Goal: Communication & Community: Answer question/provide support

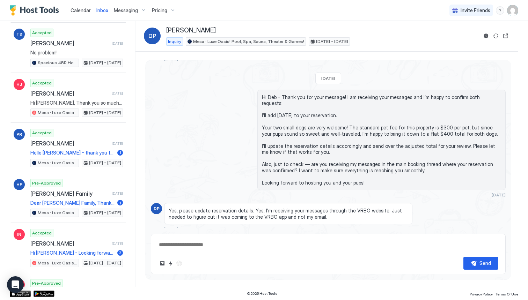
scroll to position [257, 0]
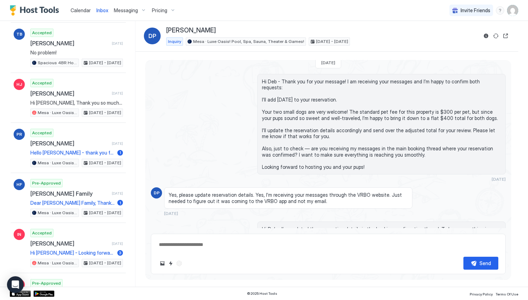
click at [228, 248] on textarea at bounding box center [328, 244] width 340 height 13
click at [369, 155] on span "Hi Deb - Thank you for your message! I am receiving your messages and I’m happy…" at bounding box center [381, 125] width 239 height 92
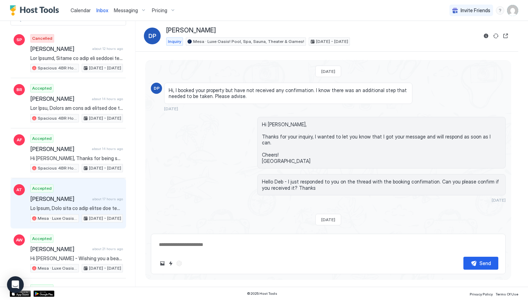
scroll to position [69, 0]
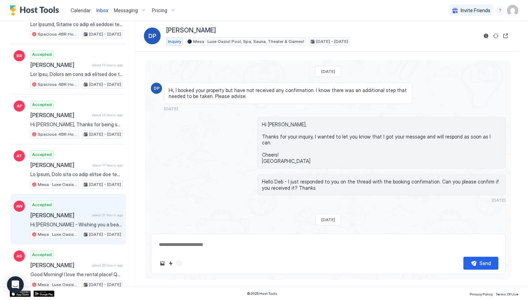
click at [70, 221] on div "Accepted [PERSON_NAME] about 21 hours ago Hi [PERSON_NAME] - Wishing you a beau…" at bounding box center [76, 220] width 93 height 38
type textarea "*"
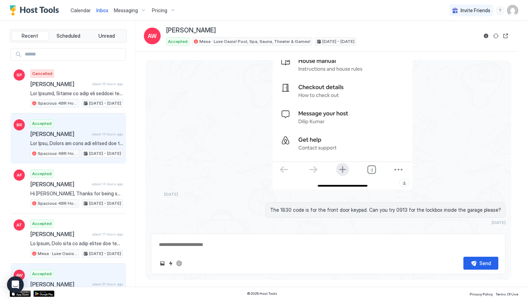
click at [55, 145] on span at bounding box center [76, 143] width 93 height 6
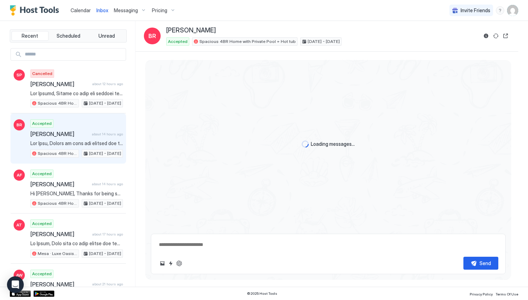
scroll to position [538, 0]
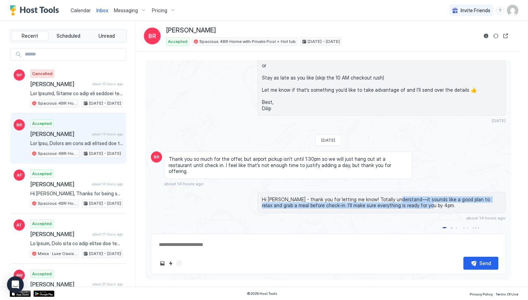
drag, startPoint x: 389, startPoint y: 194, endPoint x: 408, endPoint y: 199, distance: 20.0
click at [408, 199] on span "Hi [PERSON_NAME] - thank you for letting me know! Totally understand—it sounds …" at bounding box center [381, 203] width 239 height 12
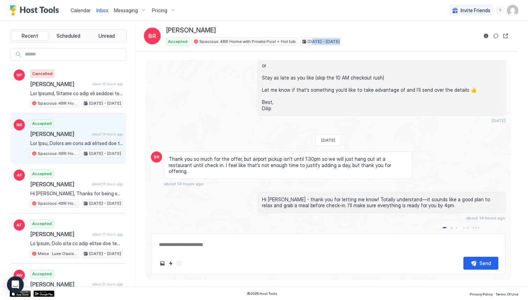
drag, startPoint x: 304, startPoint y: 42, endPoint x: 326, endPoint y: 42, distance: 22.0
click at [326, 42] on span "[DATE] - [DATE]" at bounding box center [324, 41] width 32 height 6
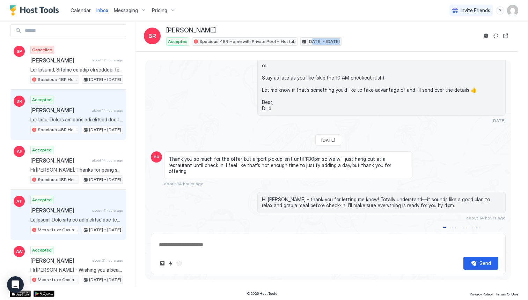
scroll to position [25, 0]
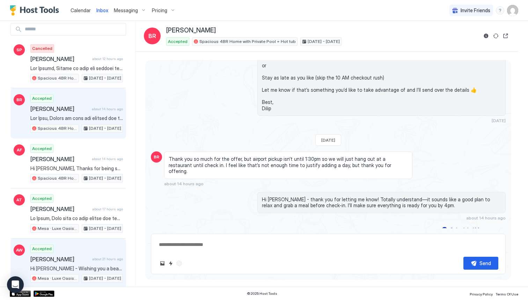
click at [64, 266] on span "Hi [PERSON_NAME] - Wishing you a beautiful wedding day filled with love, joy, a…" at bounding box center [76, 269] width 93 height 6
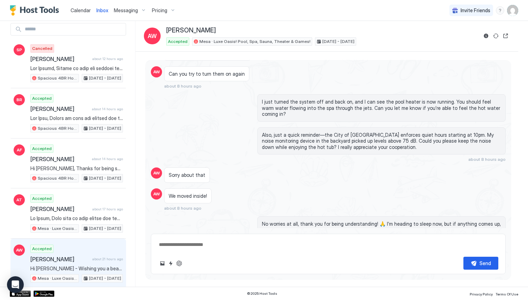
scroll to position [2492, 0]
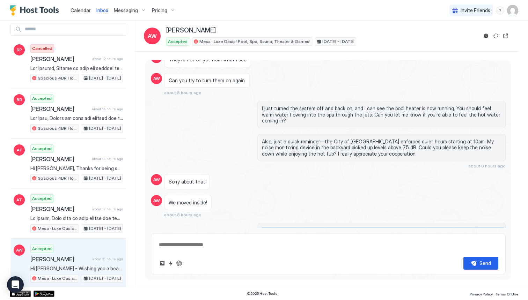
drag, startPoint x: 263, startPoint y: 188, endPoint x: 389, endPoint y: 197, distance: 126.3
click at [389, 228] on span "No worries at all, thank you for being understanding! 🙏 I’m heading to sleep no…" at bounding box center [381, 234] width 239 height 12
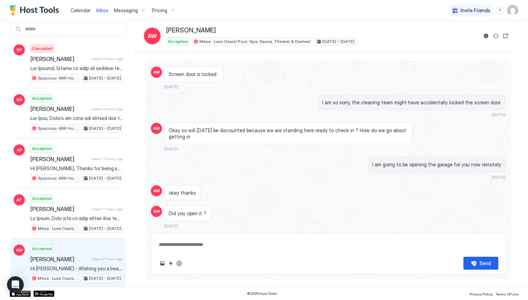
scroll to position [1383, 0]
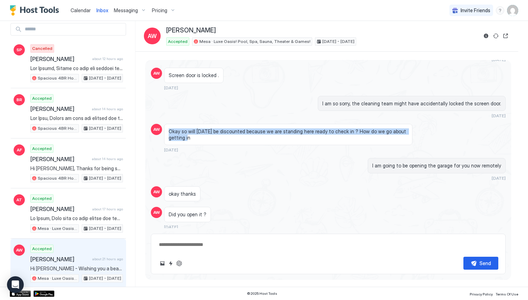
drag, startPoint x: 170, startPoint y: 95, endPoint x: 185, endPoint y: 101, distance: 16.6
click at [185, 128] on span "Okay so will [DATE] be discounted because we are standing here ready to check i…" at bounding box center [288, 134] width 239 height 12
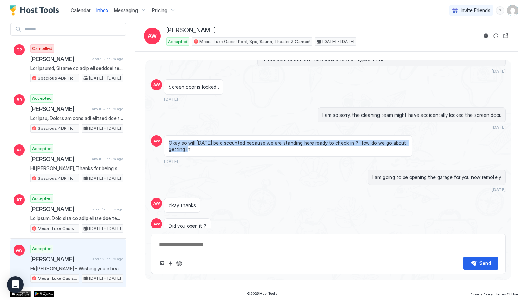
scroll to position [1357, 0]
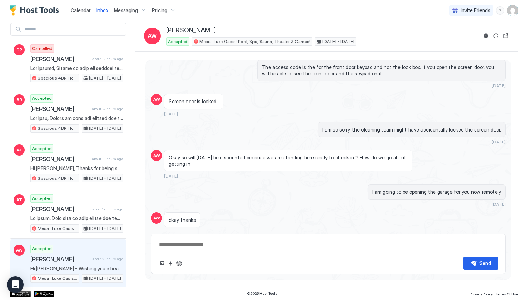
click at [169, 155] on span "Okay so will [DATE] be discounted because we are standing here ready to check i…" at bounding box center [288, 161] width 239 height 12
drag, startPoint x: 169, startPoint y: 121, endPoint x: 298, endPoint y: 120, distance: 129.2
click at [298, 155] on span "Okay so will [DATE] be discounted because we are standing here ready to check i…" at bounding box center [288, 161] width 239 height 12
drag, startPoint x: 341, startPoint y: 121, endPoint x: 165, endPoint y: 122, distance: 176.0
click at [165, 150] on div "Okay so will [DATE] be discounted because we are standing here ready to check i…" at bounding box center [288, 160] width 248 height 21
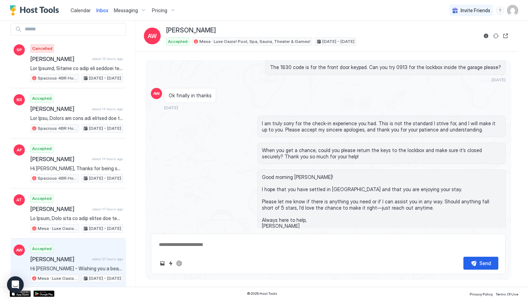
scroll to position [2099, 0]
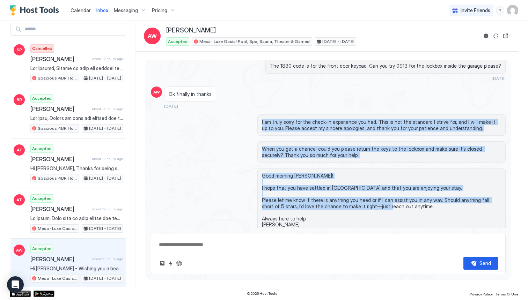
drag, startPoint x: 255, startPoint y: 86, endPoint x: 312, endPoint y: 177, distance: 108.0
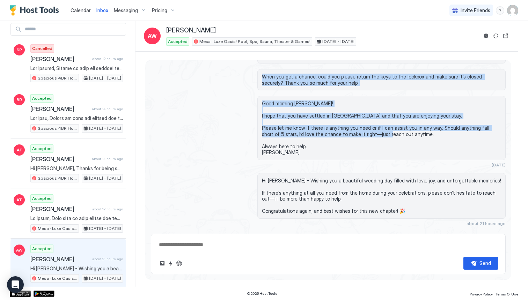
scroll to position [2172, 0]
click at [249, 96] on div "Good morning [PERSON_NAME]! I hope that you have settled in [GEOGRAPHIC_DATA] a…" at bounding box center [328, 132] width 355 height 72
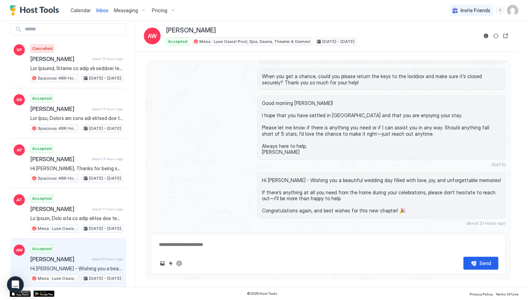
drag, startPoint x: 403, startPoint y: 176, endPoint x: 242, endPoint y: 133, distance: 167.3
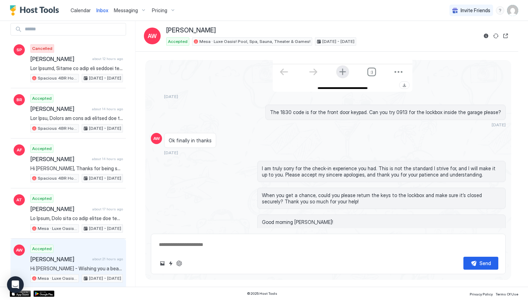
scroll to position [2052, 0]
click at [242, 162] on div "I am truly sorry for the check-in experience you had. This is not the standard …" at bounding box center [328, 172] width 355 height 21
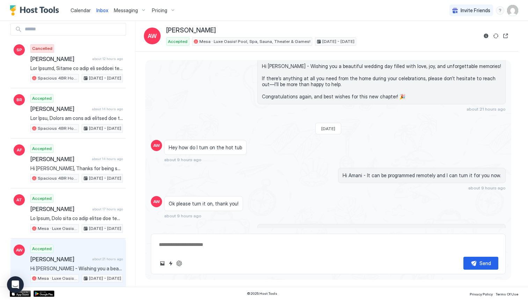
scroll to position [2286, 0]
drag, startPoint x: 168, startPoint y: 112, endPoint x: 236, endPoint y: 111, distance: 67.4
click at [236, 140] on div "Hey how do I turn on the hot tub" at bounding box center [205, 147] width 82 height 15
drag, startPoint x: 176, startPoint y: 123, endPoint x: 182, endPoint y: 124, distance: 6.0
click at [182, 157] on span "about 9 hours ago" at bounding box center [182, 159] width 37 height 5
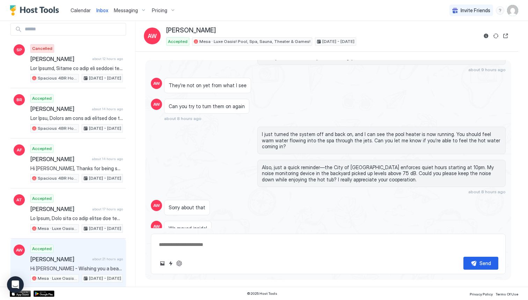
scroll to position [2468, 0]
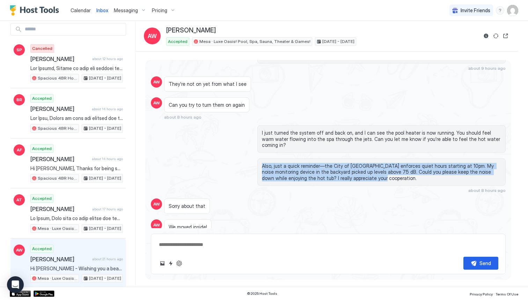
drag, startPoint x: 263, startPoint y: 124, endPoint x: 355, endPoint y: 135, distance: 92.9
click at [355, 163] on span "Also, just a quick reminder—the City of [GEOGRAPHIC_DATA] enforces quiet hours …" at bounding box center [381, 172] width 239 height 19
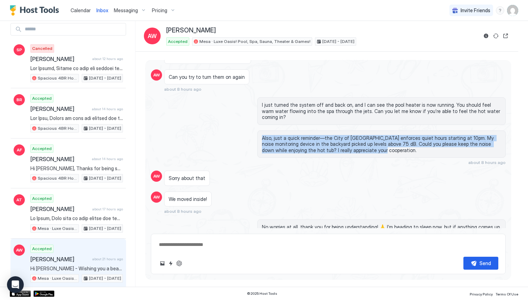
scroll to position [2515, 0]
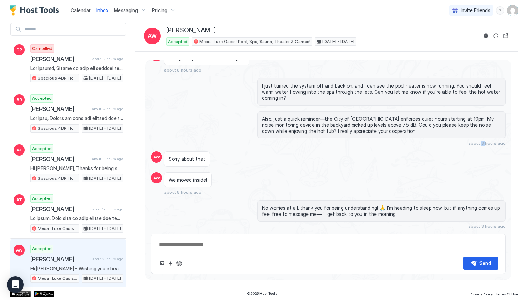
click at [487, 141] on span "about 8 hours ago" at bounding box center [486, 143] width 37 height 5
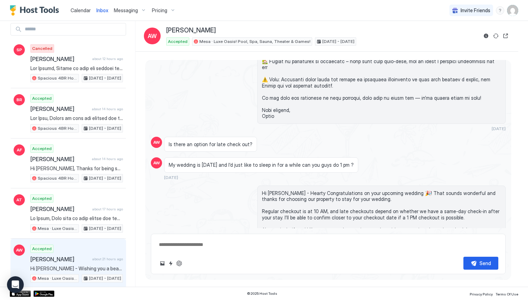
scroll to position [189, 0]
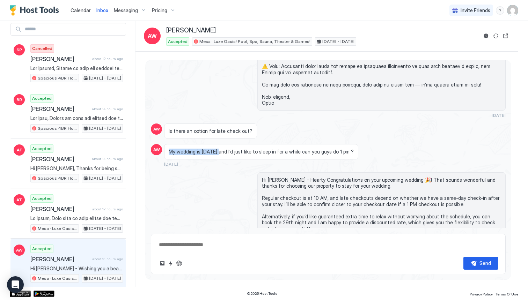
drag, startPoint x: 169, startPoint y: 140, endPoint x: 218, endPoint y: 138, distance: 48.6
click at [218, 149] on span "My wedding is [DATE] and I’d just like to sleep in for a while can you guys do …" at bounding box center [261, 152] width 185 height 6
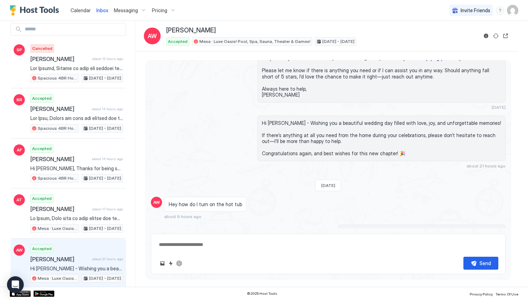
scroll to position [2213, 0]
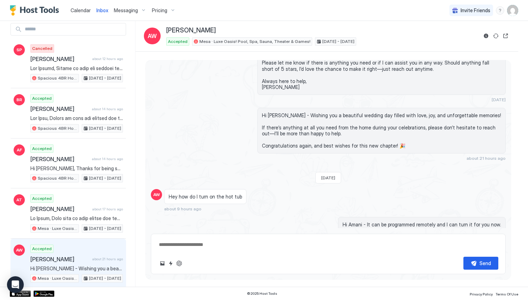
click at [261, 108] on div "Hi [PERSON_NAME] - Wishing you a beautiful wedding day filled with love, joy, a…" at bounding box center [381, 131] width 248 height 46
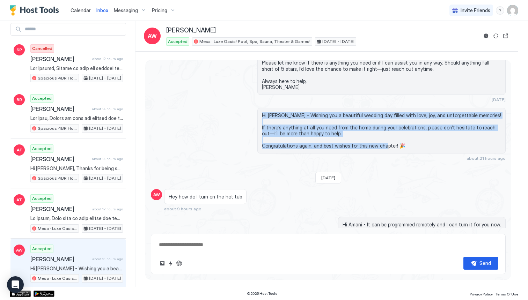
drag, startPoint x: 261, startPoint y: 79, endPoint x: 400, endPoint y: 110, distance: 142.3
click at [400, 110] on div "Hi [PERSON_NAME] - Wishing you a beautiful wedding day filled with love, joy, a…" at bounding box center [381, 131] width 248 height 46
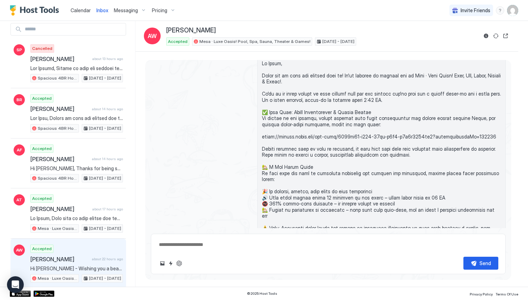
scroll to position [0, 0]
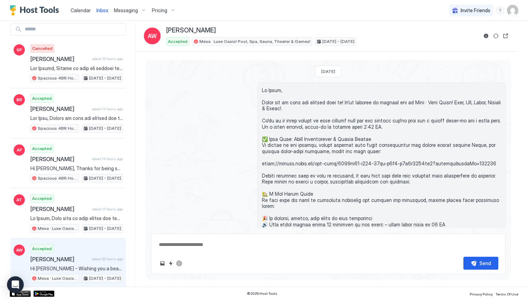
drag, startPoint x: 312, startPoint y: 71, endPoint x: 348, endPoint y: 72, distance: 36.0
click at [335, 72] on span "[DATE]" at bounding box center [328, 71] width 14 height 5
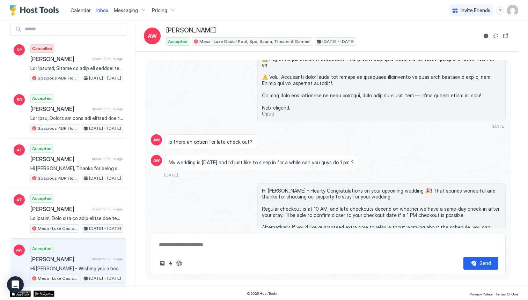
scroll to position [182, 0]
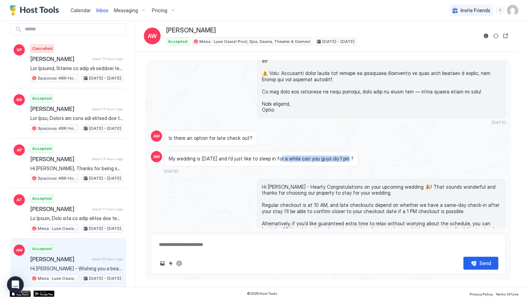
drag, startPoint x: 276, startPoint y: 147, endPoint x: 341, endPoint y: 148, distance: 65.6
click at [341, 156] on span "My wedding is [DATE] and I’d just like to sleep in for a while can you guys do …" at bounding box center [261, 159] width 185 height 6
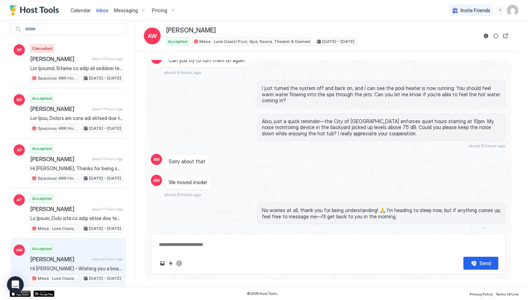
scroll to position [2499, 0]
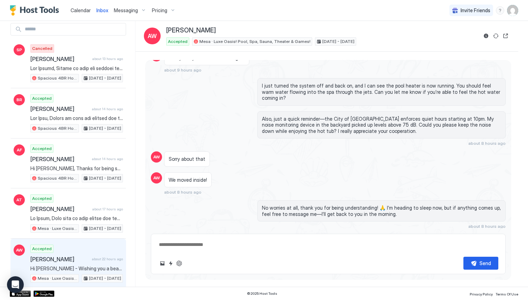
click at [209, 248] on textarea at bounding box center [328, 244] width 340 height 13
click at [485, 35] on button "Reservation information" at bounding box center [486, 36] width 8 height 8
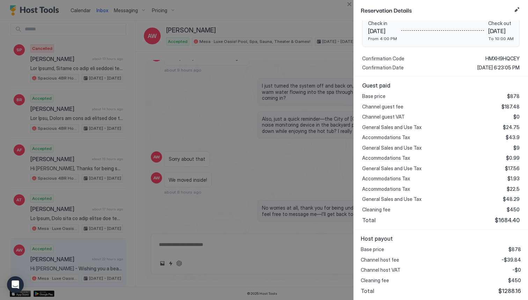
scroll to position [0, 0]
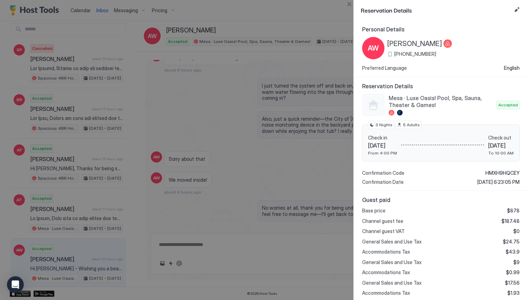
click at [110, 251] on div at bounding box center [264, 150] width 528 height 300
click at [347, 4] on button "Close" at bounding box center [349, 4] width 8 height 8
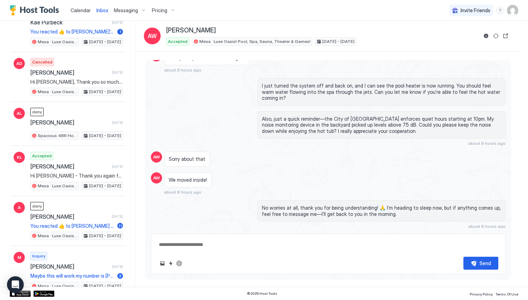
scroll to position [5926, 0]
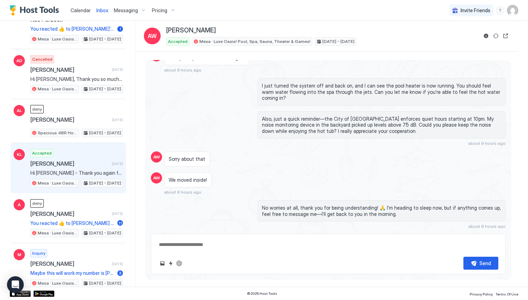
click at [63, 167] on span "[PERSON_NAME]" at bounding box center [69, 163] width 79 height 7
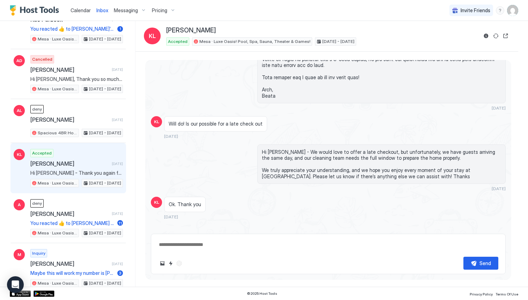
scroll to position [818, 0]
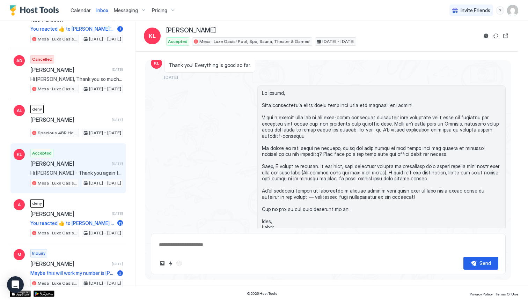
scroll to position [444, 0]
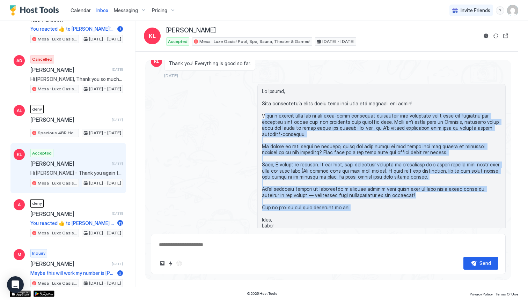
drag, startPoint x: 263, startPoint y: 116, endPoint x: 393, endPoint y: 202, distance: 156.5
click at [393, 202] on span at bounding box center [381, 158] width 239 height 141
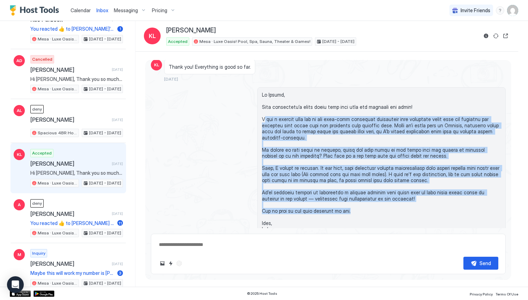
scroll to position [448, 0]
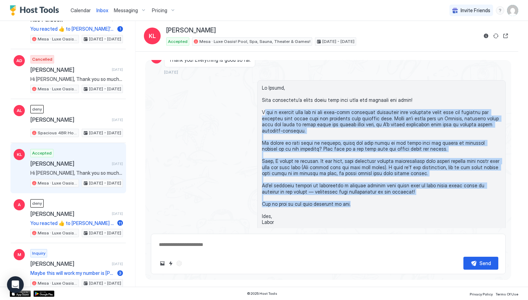
click at [274, 155] on span at bounding box center [381, 155] width 239 height 141
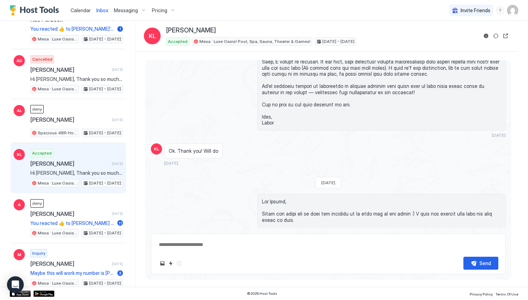
scroll to position [551, 0]
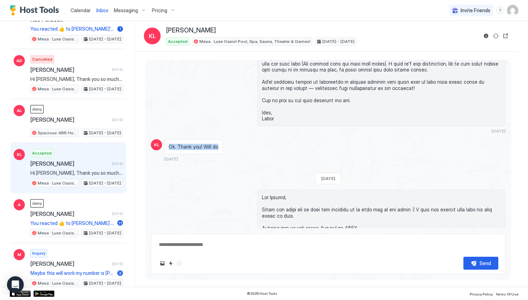
drag, startPoint x: 216, startPoint y: 141, endPoint x: 168, endPoint y: 141, distance: 47.8
click at [168, 141] on div "Ok. Thank you! Will do" at bounding box center [193, 146] width 59 height 15
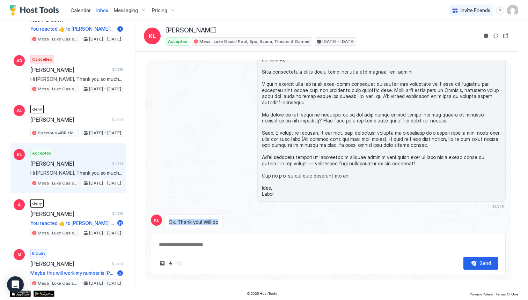
scroll to position [420, 0]
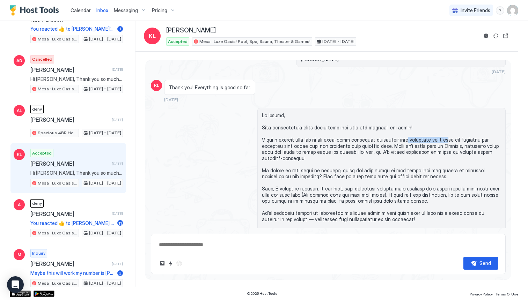
drag, startPoint x: 408, startPoint y: 141, endPoint x: 450, endPoint y: 141, distance: 41.5
click at [450, 141] on span at bounding box center [381, 182] width 239 height 141
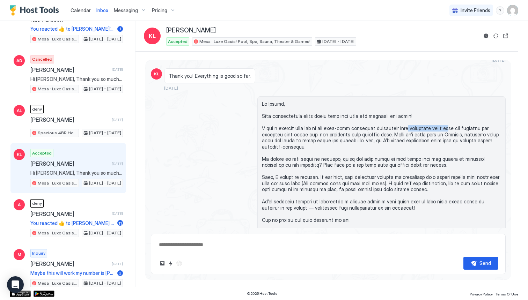
scroll to position [434, 0]
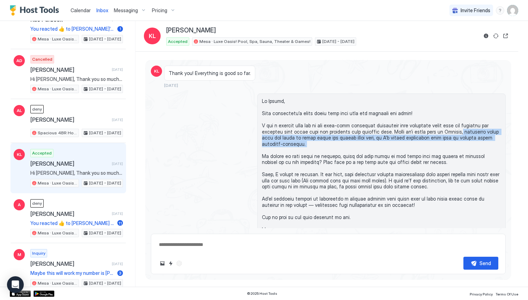
drag, startPoint x: 448, startPoint y: 133, endPoint x: 497, endPoint y: 143, distance: 50.6
click at [497, 143] on span at bounding box center [381, 168] width 239 height 141
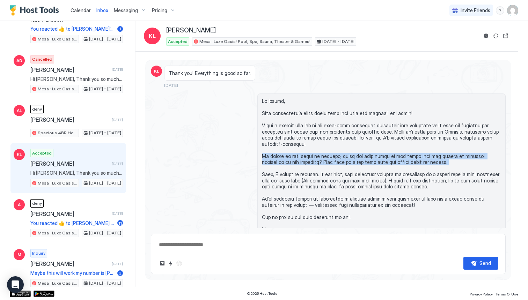
drag, startPoint x: 262, startPoint y: 150, endPoint x: 421, endPoint y: 161, distance: 159.6
click at [421, 161] on span at bounding box center [381, 168] width 239 height 141
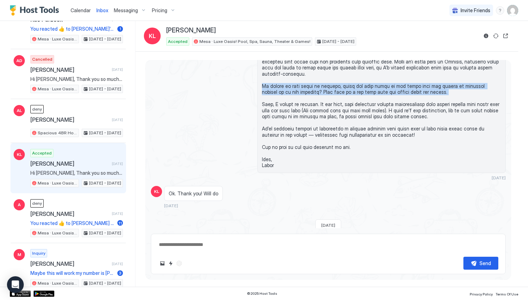
scroll to position [505, 0]
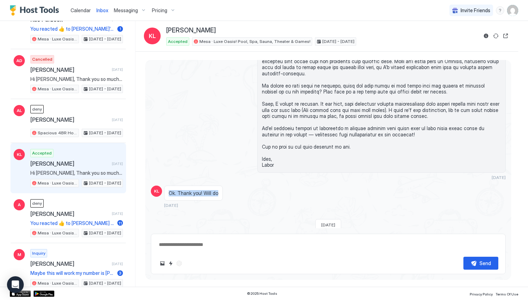
drag, startPoint x: 216, startPoint y: 189, endPoint x: 169, endPoint y: 187, distance: 47.2
click at [169, 190] on span "Ok. Thank you! Will do" at bounding box center [194, 193] width 50 height 6
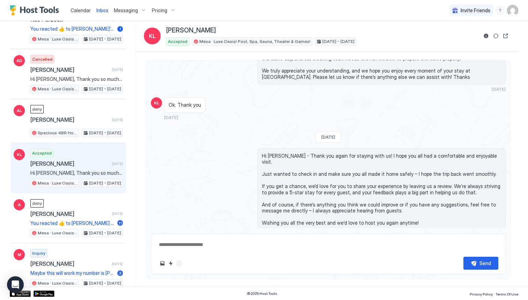
scroll to position [1696, 0]
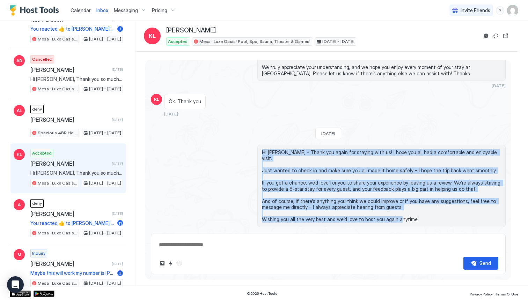
drag, startPoint x: 263, startPoint y: 154, endPoint x: 412, endPoint y: 212, distance: 160.5
click at [412, 212] on span "Hi [PERSON_NAME] - Thank you again for staying with us! I hope you all had a co…" at bounding box center [381, 185] width 239 height 73
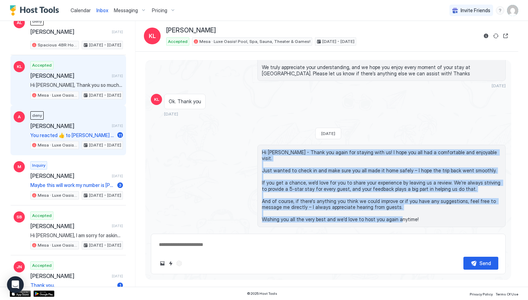
scroll to position [6019, 0]
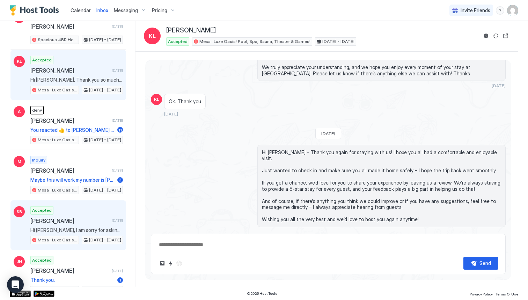
click at [59, 231] on span "Hi [PERSON_NAME], I am sorry for asking you this again but good reviews are ver…" at bounding box center [76, 230] width 93 height 6
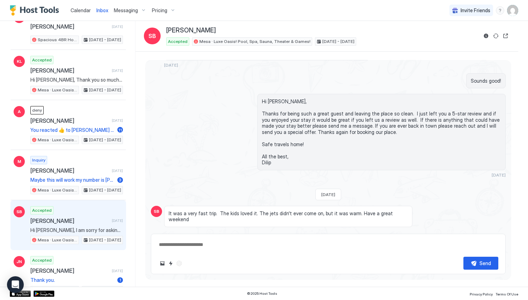
scroll to position [946, 0]
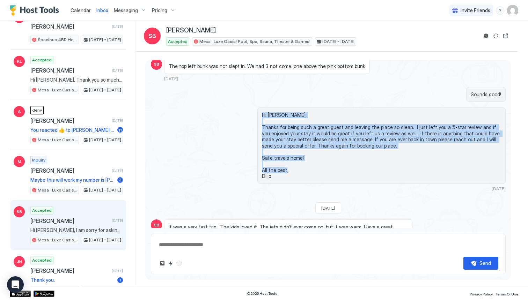
drag, startPoint x: 263, startPoint y: 108, endPoint x: 287, endPoint y: 170, distance: 66.0
click at [287, 170] on span "Hi [PERSON_NAME], Thanks for being such a great guest and leaving the place so …" at bounding box center [381, 145] width 239 height 67
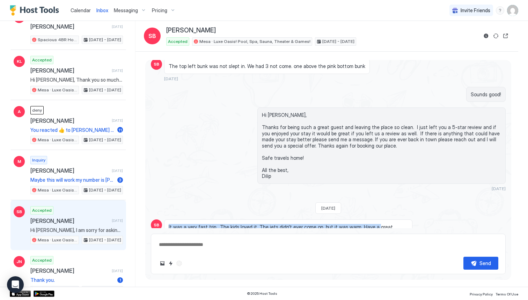
drag, startPoint x: 169, startPoint y: 221, endPoint x: 367, endPoint y: 222, distance: 198.3
click at [367, 224] on span "It was a very fast trip. The kids loved it. The jets didn't ever come on, but i…" at bounding box center [288, 230] width 239 height 12
drag, startPoint x: 398, startPoint y: 221, endPoint x: 164, endPoint y: 221, distance: 233.6
click at [164, 221] on div "SB It was a very fast trip. The kids loved it. The jets didn't ever come on, bu…" at bounding box center [328, 234] width 355 height 29
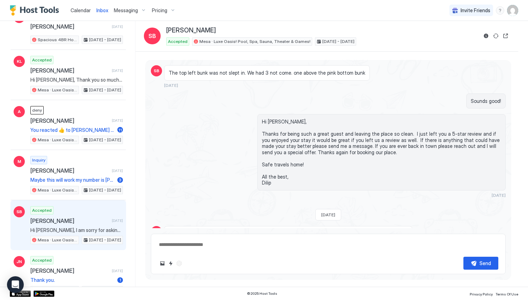
scroll to position [1016, 0]
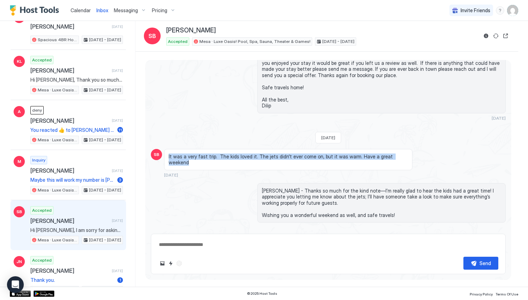
click at [233, 154] on span "It was a very fast trip. The kids loved it. The jets didn't ever come on, but i…" at bounding box center [288, 160] width 239 height 12
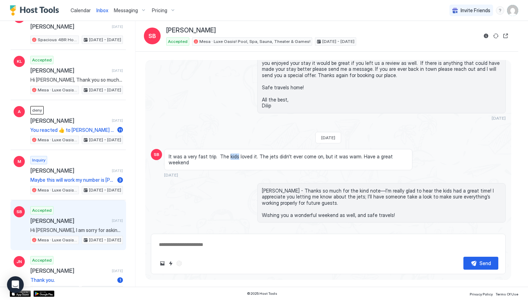
click at [233, 154] on span "It was a very fast trip. The kids loved it. The jets didn't ever come on, but i…" at bounding box center [288, 160] width 239 height 12
click at [274, 154] on span "It was a very fast trip. The kids loved it. The jets didn't ever come on, but i…" at bounding box center [288, 160] width 239 height 12
drag, startPoint x: 322, startPoint y: 151, endPoint x: 346, endPoint y: 151, distance: 23.4
click at [346, 154] on span "It was a very fast trip. The kids loved it. The jets didn't ever come on, but i…" at bounding box center [288, 160] width 239 height 12
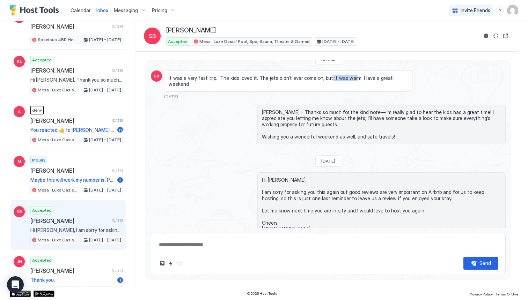
scroll to position [1098, 0]
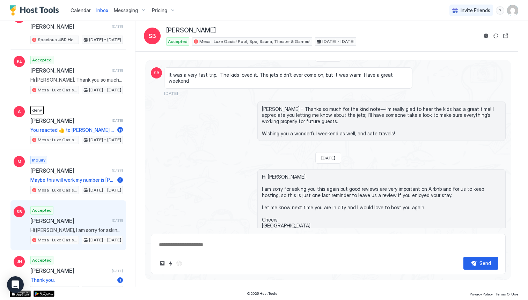
click at [262, 106] on span "[PERSON_NAME] - Thanks so much for the kind note—I’m really glad to hear the ki…" at bounding box center [381, 121] width 239 height 31
drag, startPoint x: 328, startPoint y: 104, endPoint x: 328, endPoint y: 109, distance: 5.6
click at [328, 109] on span "[PERSON_NAME] - Thanks so much for the kind note—I’m really glad to hear the ki…" at bounding box center [381, 121] width 239 height 31
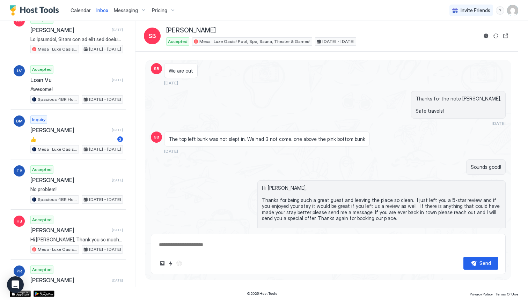
scroll to position [657, 0]
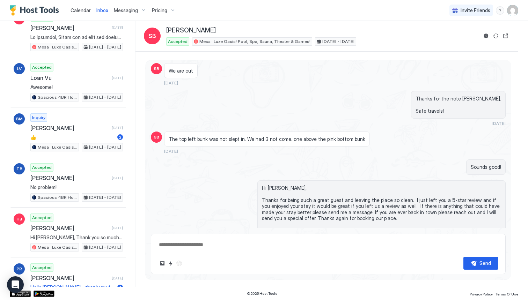
click at [80, 13] on span "Calendar" at bounding box center [81, 10] width 20 height 6
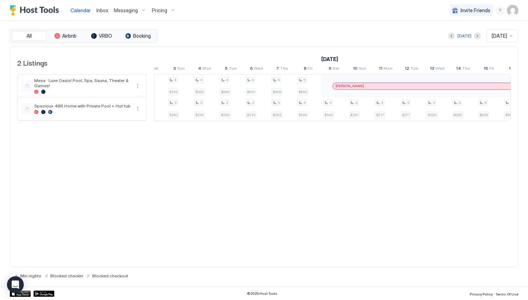
click at [367, 86] on div at bounding box center [367, 86] width 6 height 6
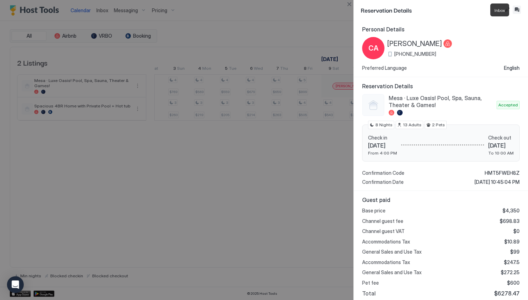
click at [518, 10] on button "Inbox" at bounding box center [516, 10] width 8 height 8
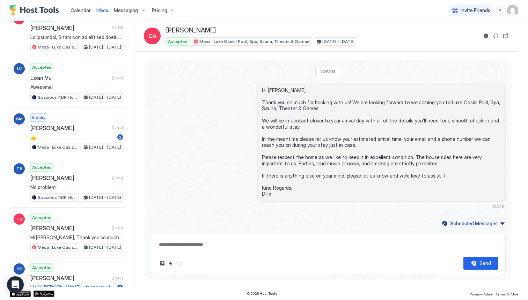
drag, startPoint x: 316, startPoint y: 71, endPoint x: 349, endPoint y: 71, distance: 33.2
click at [341, 71] on div "[DATE]" at bounding box center [328, 72] width 26 height 12
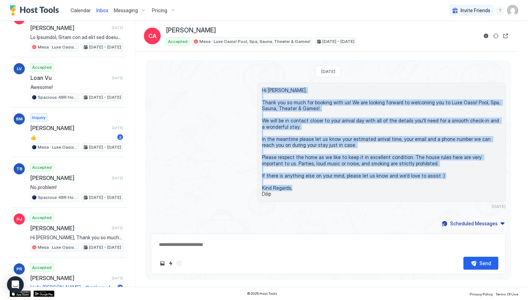
drag, startPoint x: 262, startPoint y: 90, endPoint x: 283, endPoint y: 195, distance: 106.4
click at [283, 195] on span "Hi [PERSON_NAME], Thank you so much for booking with us! We are looking forward…" at bounding box center [381, 142] width 239 height 110
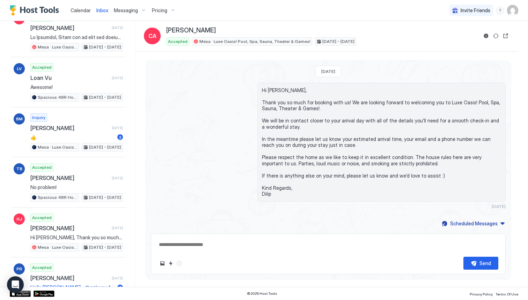
click at [280, 117] on span "Hi [PERSON_NAME], Thank you so much for booking with us! We are looking forward…" at bounding box center [381, 142] width 239 height 110
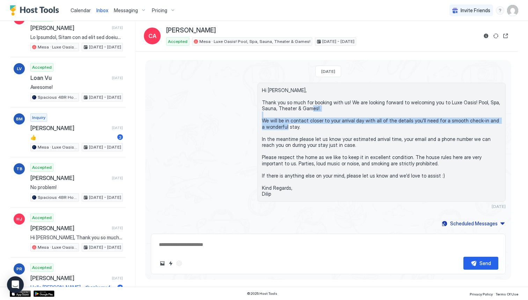
drag, startPoint x: 262, startPoint y: 121, endPoint x: 301, endPoint y: 128, distance: 39.7
click at [301, 128] on span "Hi [PERSON_NAME], Thank you so much for booking with us! We are looking forward…" at bounding box center [381, 142] width 239 height 110
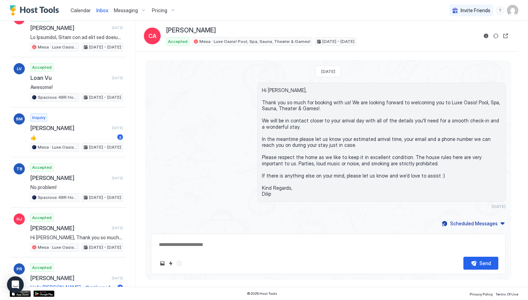
click at [175, 42] on span "Accepted" at bounding box center [178, 41] width 20 height 6
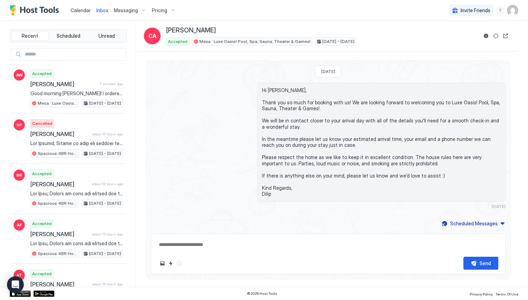
click at [54, 56] on input "Input Field" at bounding box center [74, 55] width 104 height 12
type input "*"
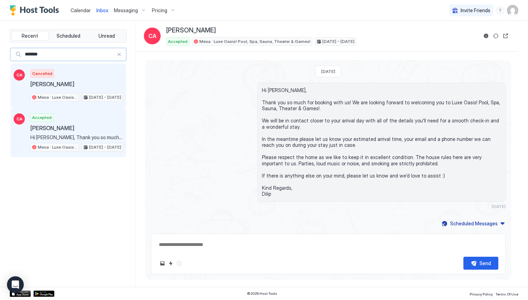
type input "*******"
click at [90, 82] on span "[PERSON_NAME]" at bounding box center [75, 84] width 90 height 7
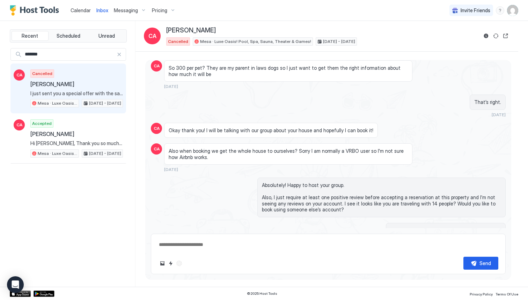
scroll to position [106, 0]
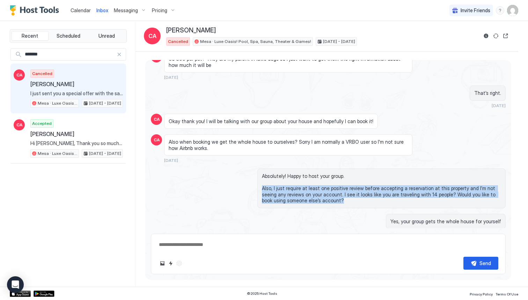
drag, startPoint x: 263, startPoint y: 183, endPoint x: 329, endPoint y: 198, distance: 67.7
click at [329, 198] on span "Absolutely! Happy to host your group. Also, I just require at least one positiv…" at bounding box center [381, 188] width 239 height 31
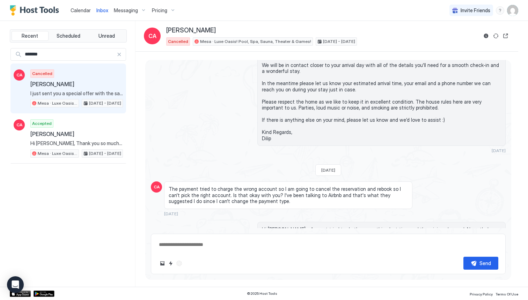
scroll to position [670, 0]
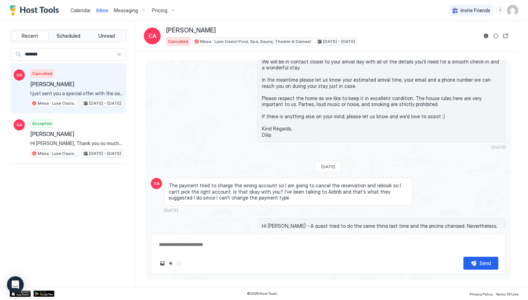
drag, startPoint x: 169, startPoint y: 168, endPoint x: 367, endPoint y: 178, distance: 197.9
click at [367, 183] on span "The payment tried to charge the wrong account so I am going to cancel the reser…" at bounding box center [288, 192] width 239 height 19
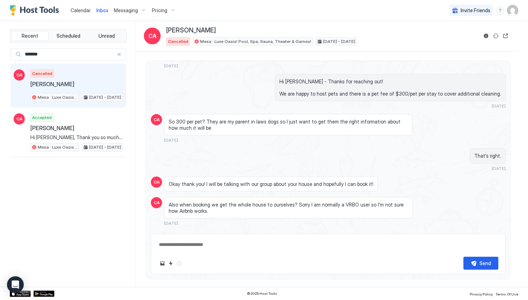
scroll to position [114, 0]
